Goal: Task Accomplishment & Management: Manage account settings

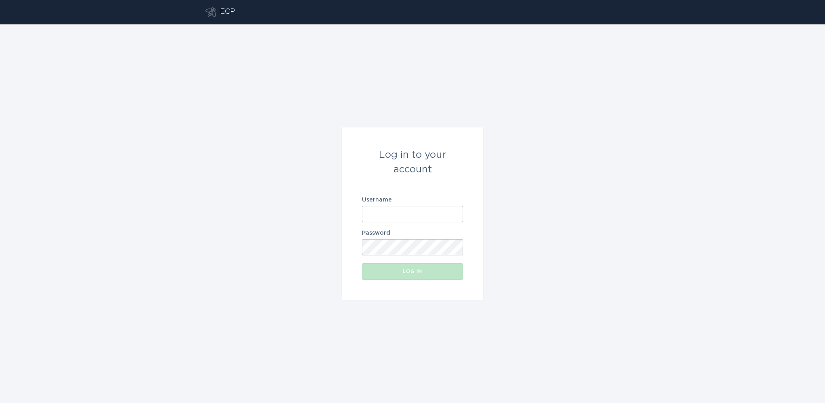
type input "[EMAIL_ADDRESS][DOMAIN_NAME]"
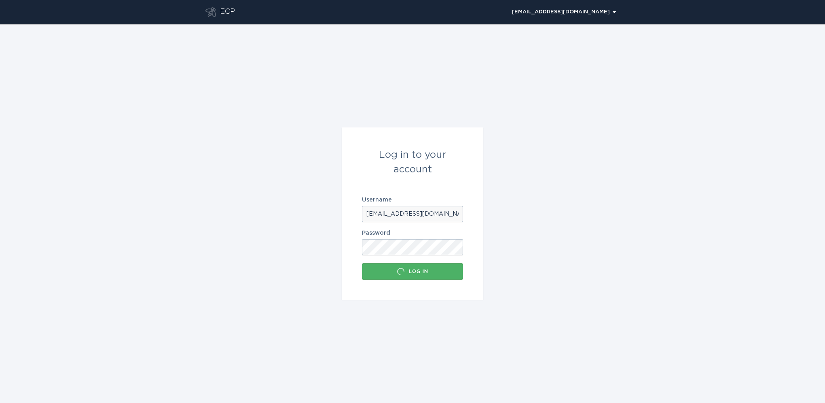
click at [413, 271] on div "Log in" at bounding box center [412, 271] width 93 height 8
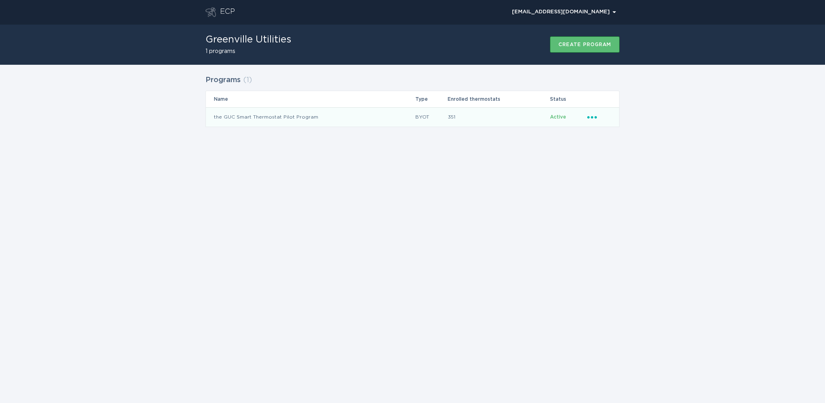
click at [244, 115] on td "the GUC Smart Thermostat Pilot Program" at bounding box center [310, 116] width 209 height 19
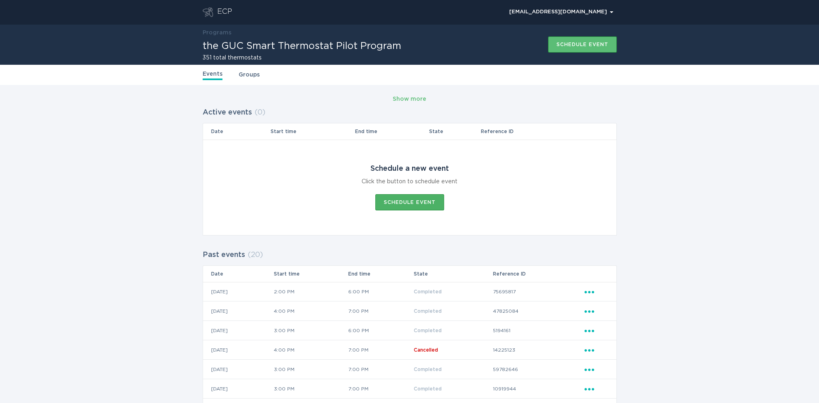
click at [403, 198] on button "Schedule event" at bounding box center [409, 202] width 69 height 16
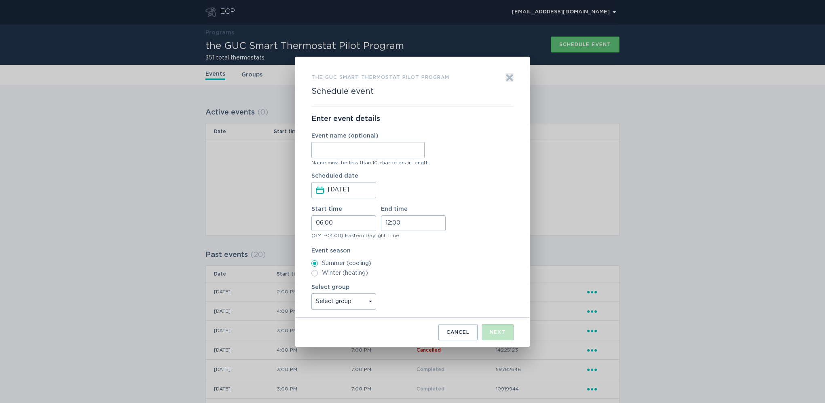
click at [345, 148] on input "Event name (optional)" at bounding box center [368, 150] width 113 height 16
type input "[DATE]"
click at [338, 219] on input "06:00" at bounding box center [344, 223] width 65 height 16
click at [319, 278] on li "15" at bounding box center [323, 280] width 22 height 10
type input "15:00"
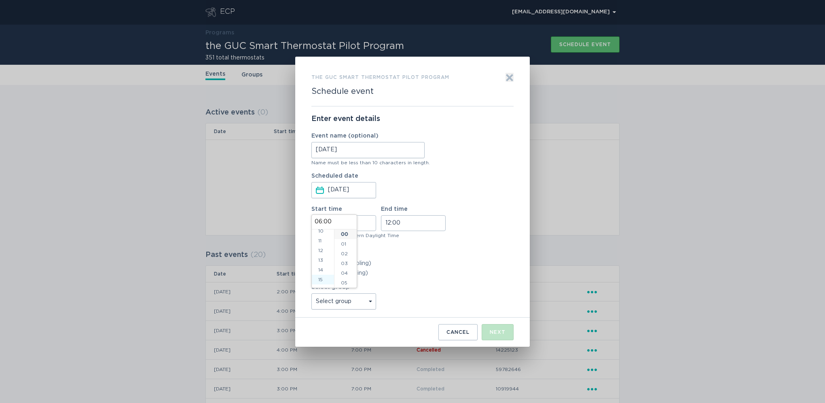
type input "15:00"
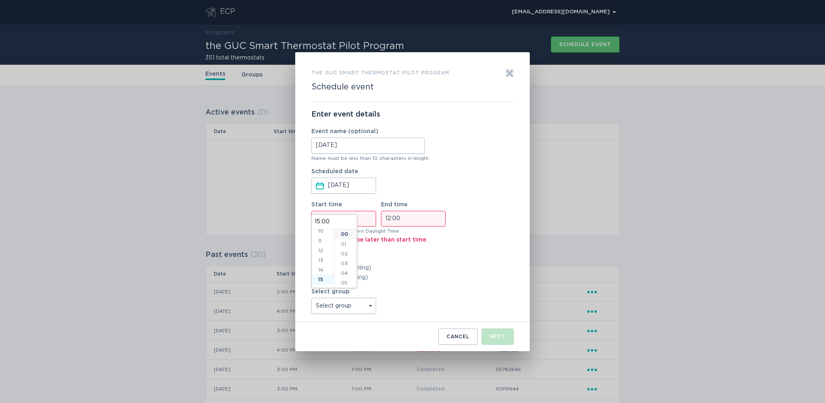
scroll to position [146, 0]
click at [419, 216] on input "12:00" at bounding box center [413, 219] width 65 height 16
click at [390, 265] on li "19" at bounding box center [393, 266] width 22 height 10
type input "19:00"
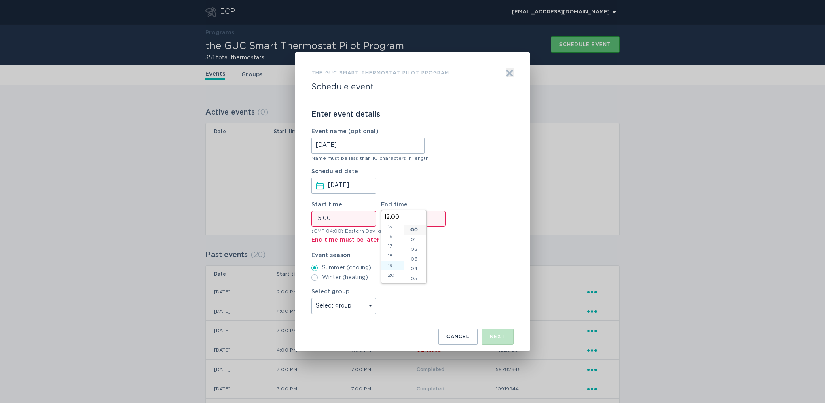
type input "19:00"
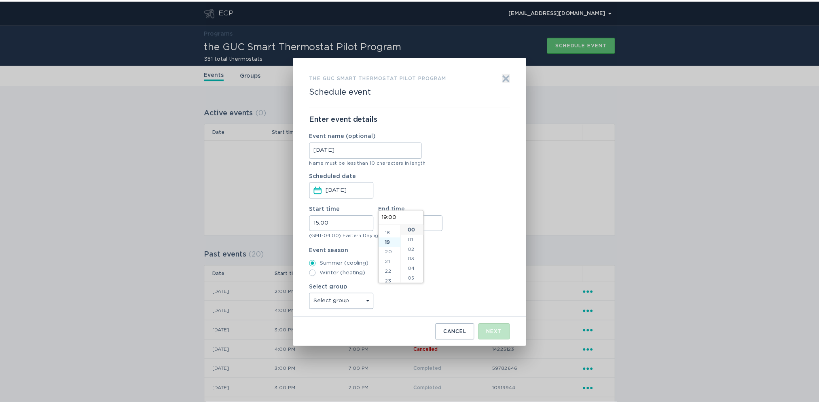
scroll to position [175, 0]
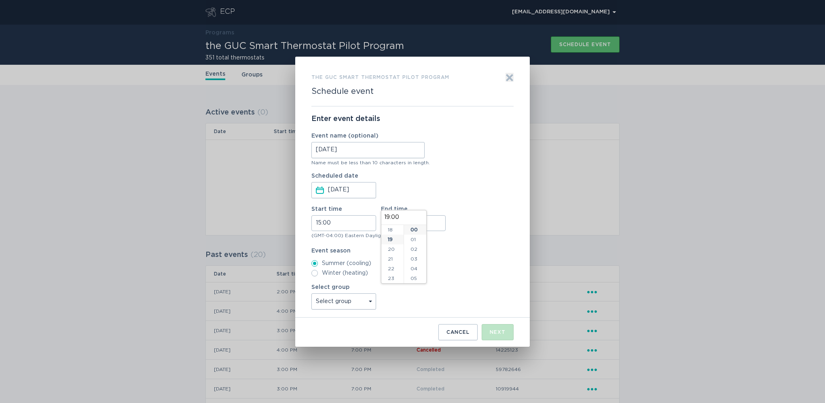
click at [471, 269] on div "Summer (cooling) Winter (heating)" at bounding box center [413, 268] width 202 height 16
click at [343, 299] on select "Select group All thermostats" at bounding box center [344, 301] width 65 height 16
select select "f9c2c436cd27409abcac5ad806abf5de"
click at [312, 293] on select "Select group All thermostats" at bounding box center [344, 301] width 65 height 16
click at [504, 330] on div "Next" at bounding box center [498, 332] width 16 height 5
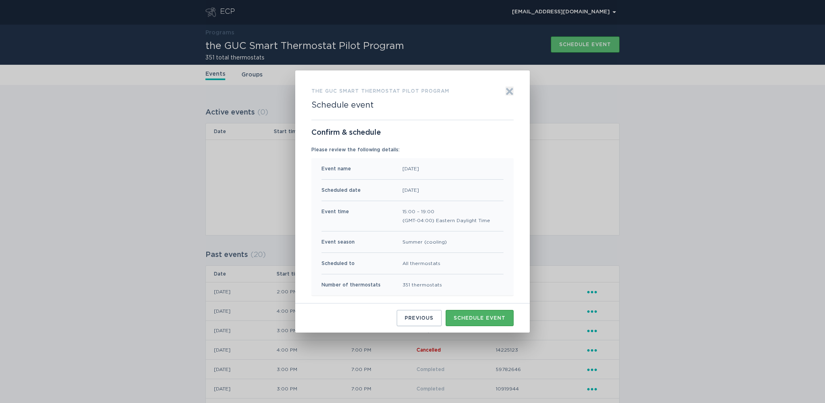
click at [488, 316] on div "Schedule event" at bounding box center [480, 318] width 52 height 5
